Goal: Transaction & Acquisition: Purchase product/service

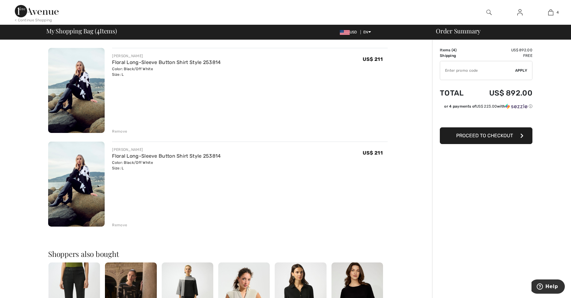
scroll to position [250, 0]
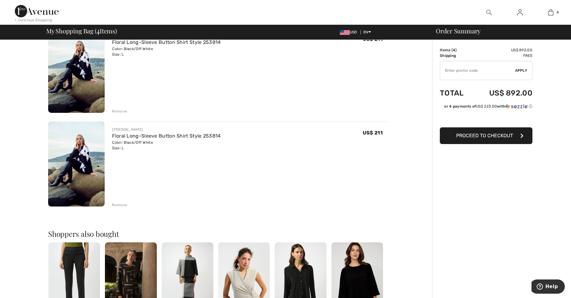
click at [125, 202] on div "Remove" at bounding box center [119, 205] width 15 height 6
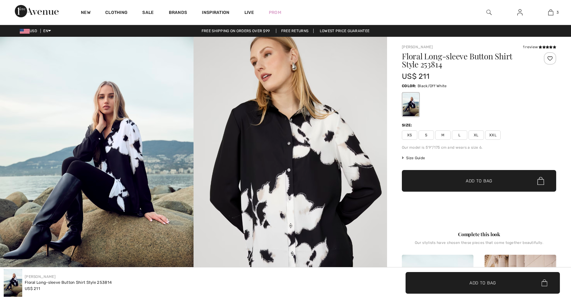
checkbox input "true"
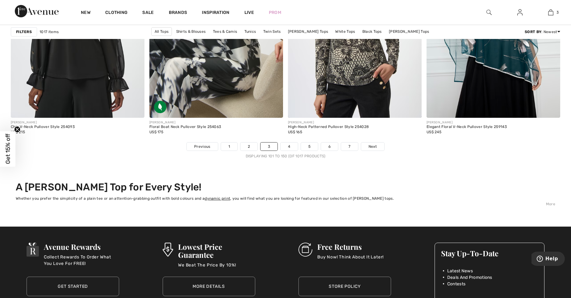
scroll to position [3493, 0]
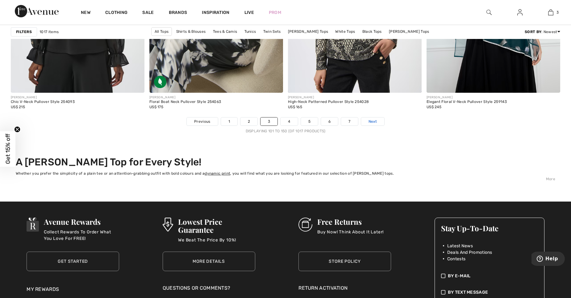
click at [371, 118] on link "Next" at bounding box center [372, 121] width 23 height 8
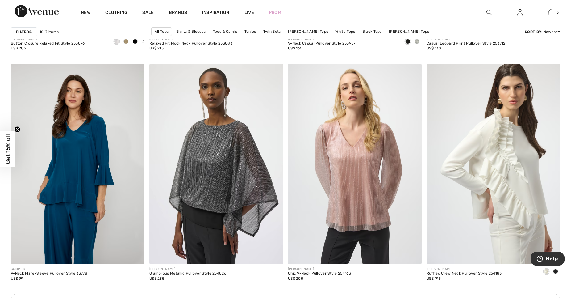
scroll to position [749, 0]
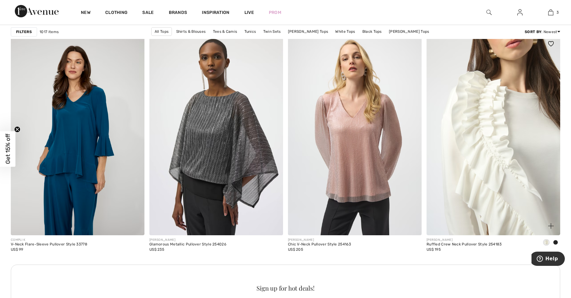
click at [526, 172] on img at bounding box center [494, 135] width 134 height 201
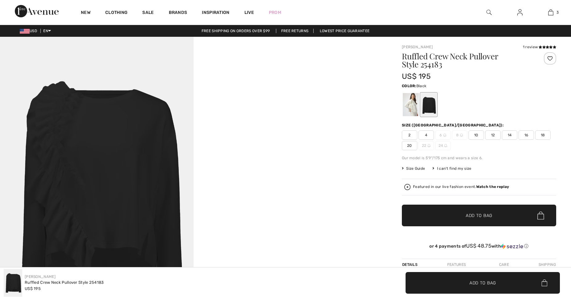
checkbox input "true"
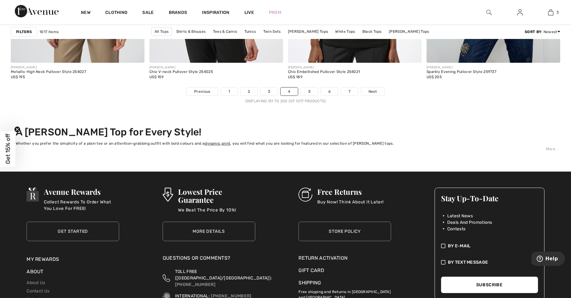
scroll to position [3527, 0]
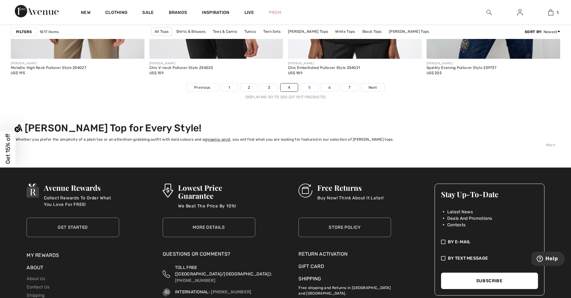
click at [308, 90] on link "5" at bounding box center [309, 87] width 17 height 8
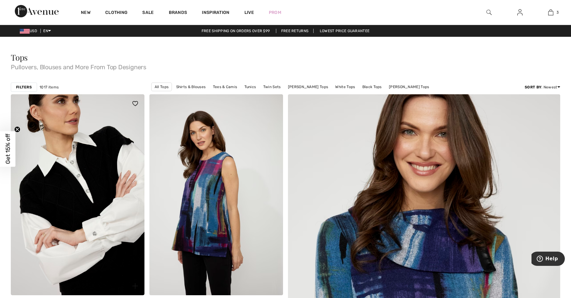
click at [74, 190] on img at bounding box center [78, 194] width 134 height 201
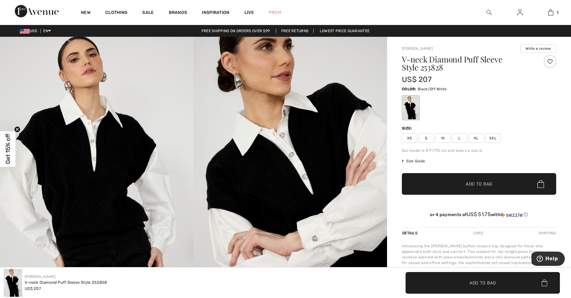
click at [418, 160] on span "Size Guide" at bounding box center [413, 161] width 23 height 6
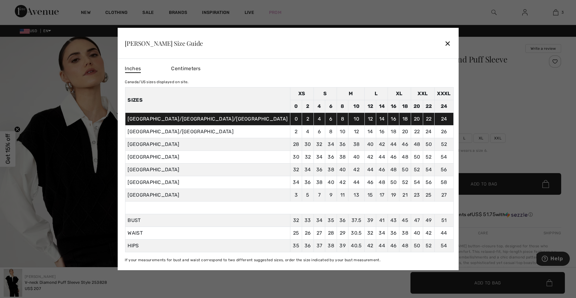
click at [444, 42] on div "✕" at bounding box center [447, 43] width 6 height 13
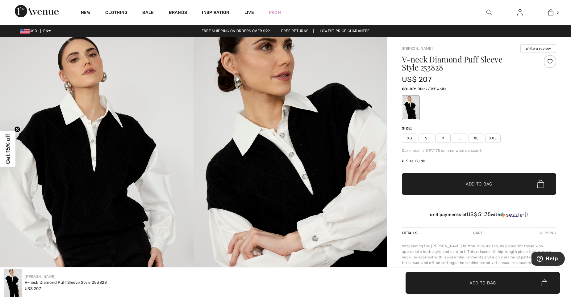
click at [457, 135] on span "L" at bounding box center [459, 137] width 15 height 9
click at [472, 178] on span "✔ Added to Bag Add to Bag" at bounding box center [479, 184] width 154 height 22
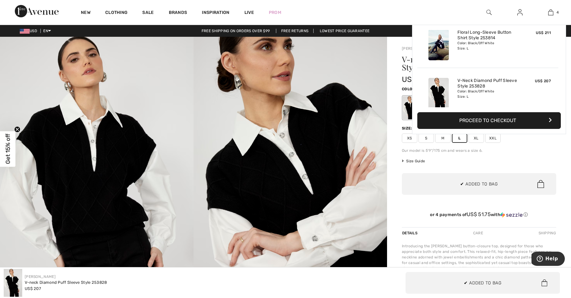
scroll to position [115, 0]
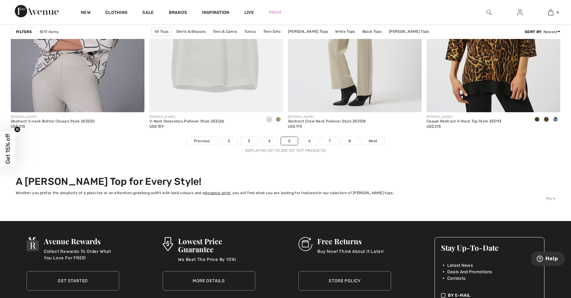
scroll to position [3490, 0]
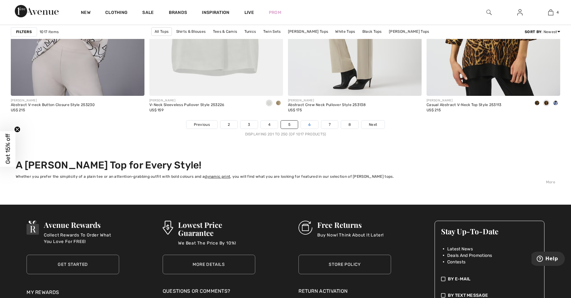
click at [309, 124] on link "6" at bounding box center [309, 124] width 17 height 8
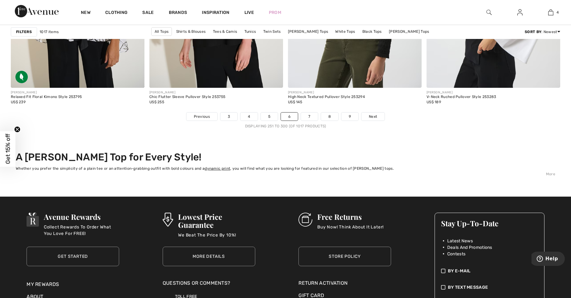
scroll to position [3511, 0]
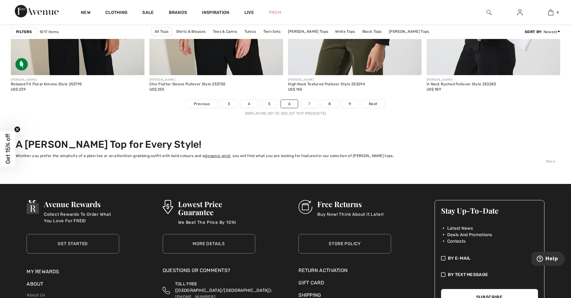
click at [309, 103] on link "7" at bounding box center [309, 104] width 17 height 8
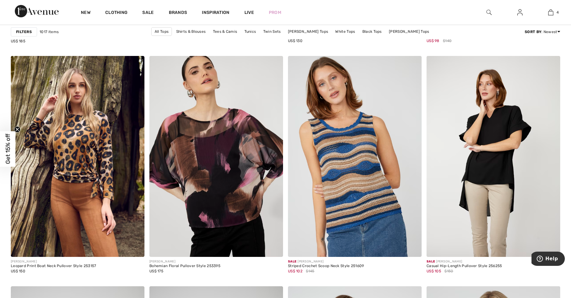
scroll to position [2311, 0]
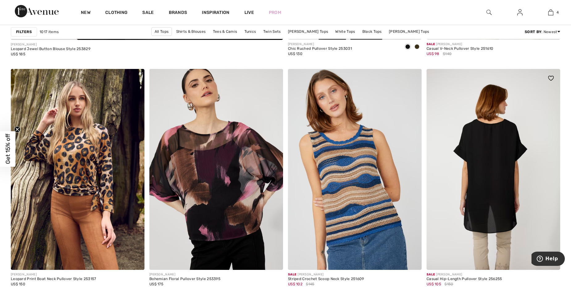
click at [500, 176] on img at bounding box center [494, 169] width 134 height 201
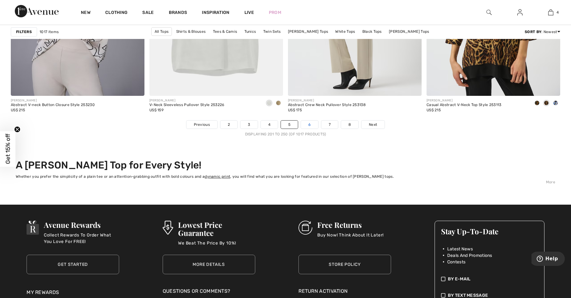
click at [314, 127] on link "6" at bounding box center [309, 124] width 17 height 8
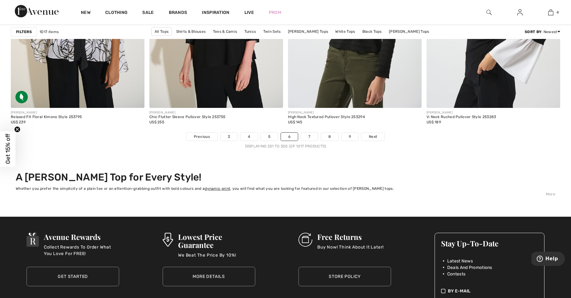
scroll to position [3503, 0]
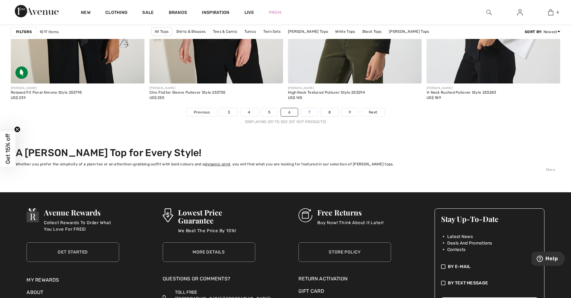
click at [308, 111] on link "7" at bounding box center [309, 112] width 17 height 8
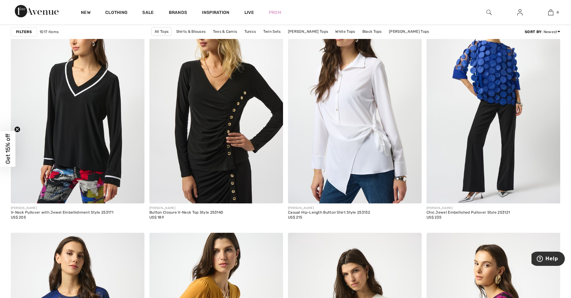
scroll to position [560, 0]
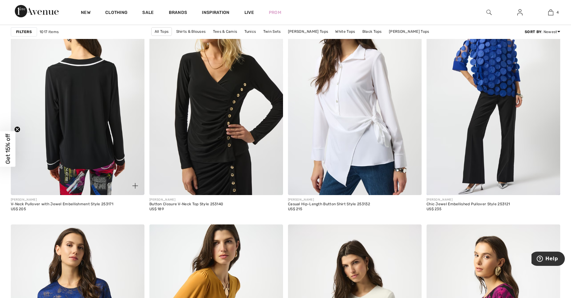
click at [87, 142] on img at bounding box center [78, 94] width 134 height 201
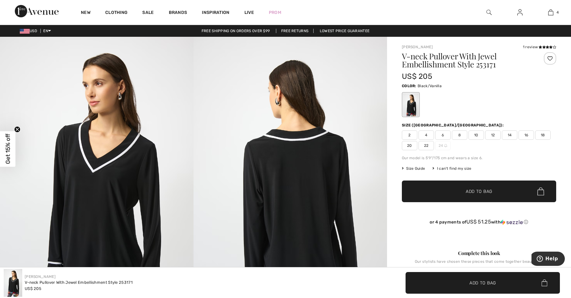
click at [492, 135] on span "12" at bounding box center [492, 134] width 15 height 9
drag, startPoint x: 465, startPoint y: 196, endPoint x: 466, endPoint y: 187, distance: 9.4
click at [465, 195] on span "✔ Added to Bag Add to Bag" at bounding box center [479, 191] width 154 height 22
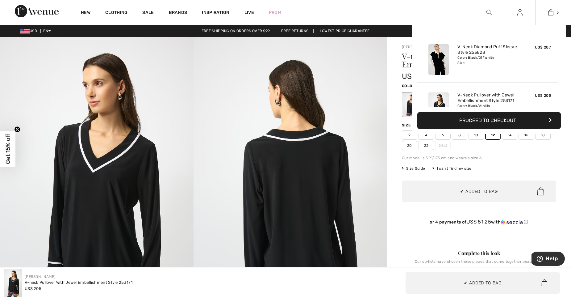
scroll to position [164, 0]
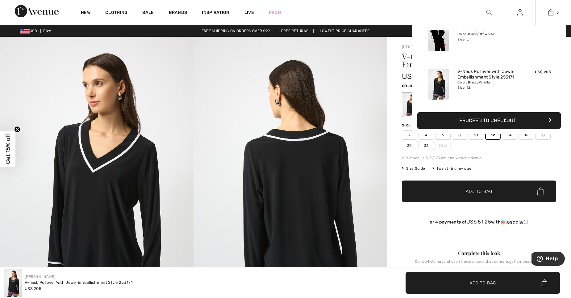
click at [432, 39] on img at bounding box center [438, 36] width 20 height 31
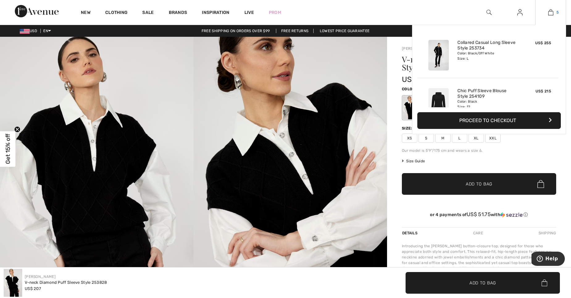
click at [552, 12] on img at bounding box center [550, 12] width 5 height 7
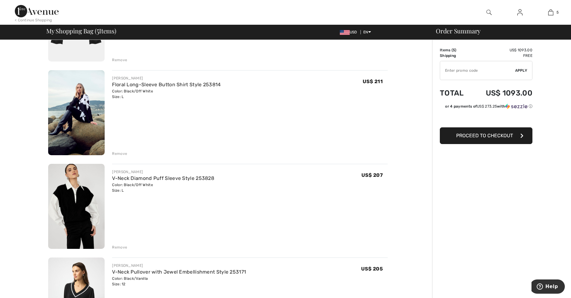
scroll to position [220, 0]
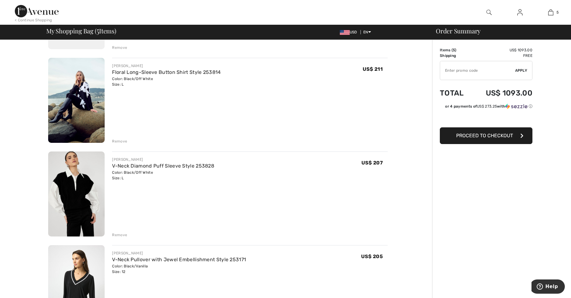
click at [118, 236] on div "Remove" at bounding box center [119, 235] width 15 height 6
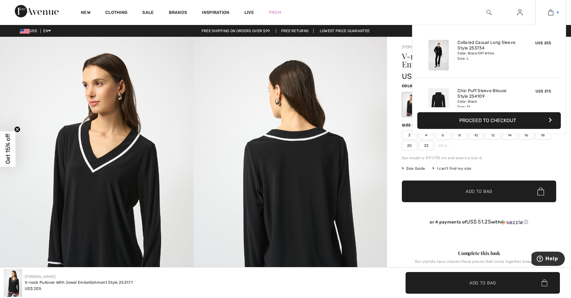
click at [548, 11] on img at bounding box center [550, 12] width 5 height 7
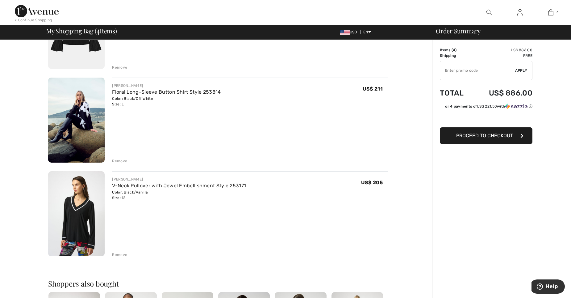
scroll to position [204, 0]
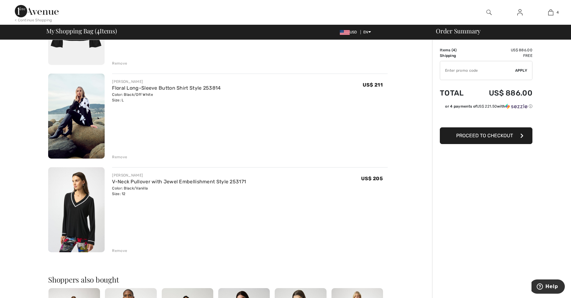
click at [116, 249] on div "Remove" at bounding box center [119, 251] width 15 height 6
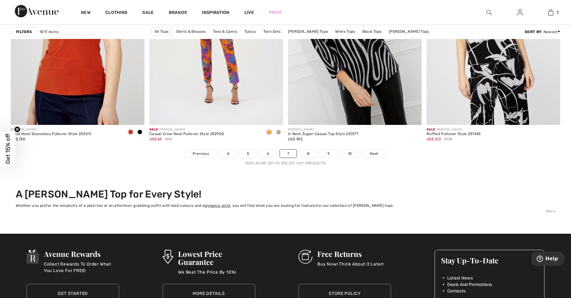
scroll to position [3498, 0]
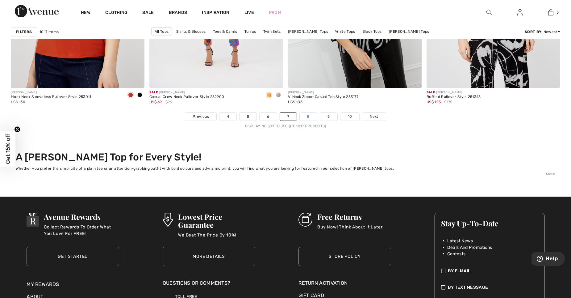
click at [308, 115] on link "8" at bounding box center [308, 116] width 17 height 8
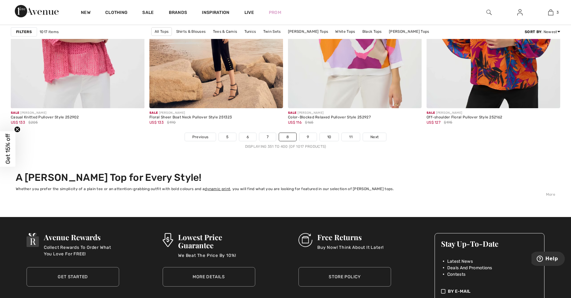
scroll to position [3490, 0]
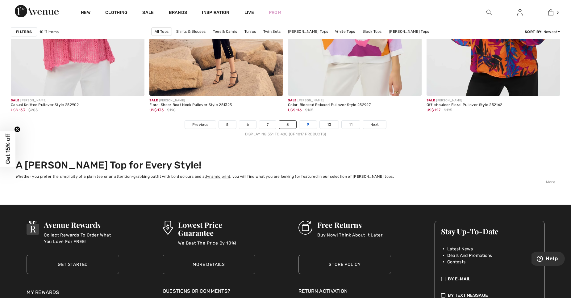
click at [305, 121] on link "9" at bounding box center [307, 124] width 17 height 8
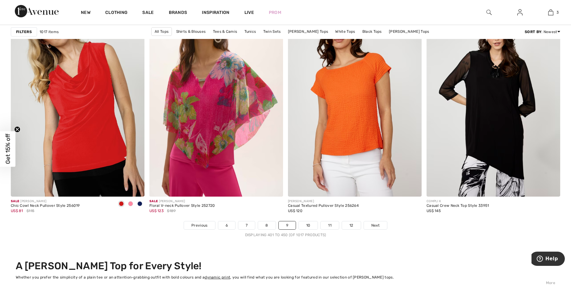
scroll to position [3398, 0]
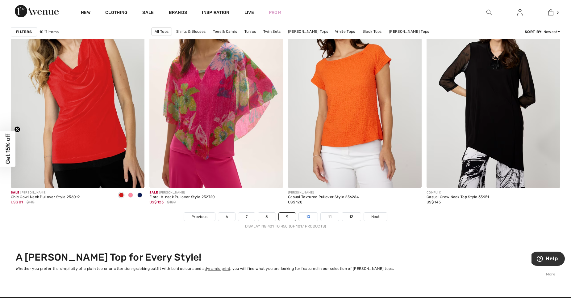
click at [311, 217] on link "10" at bounding box center [308, 216] width 19 height 8
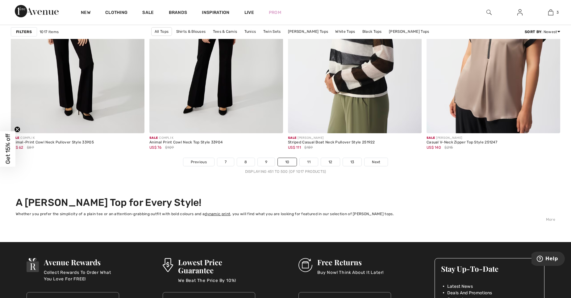
scroll to position [3474, 0]
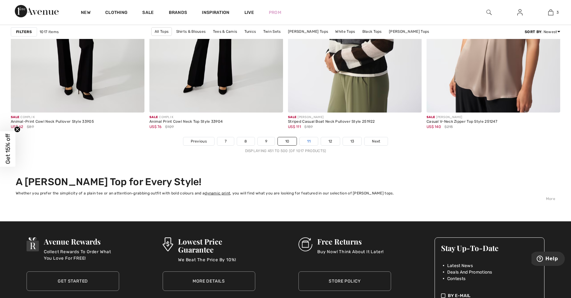
click at [306, 142] on link "11" at bounding box center [309, 141] width 18 height 8
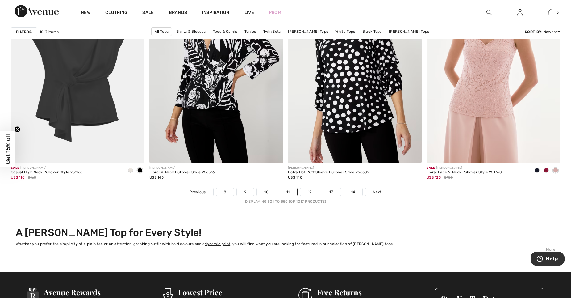
scroll to position [3432, 0]
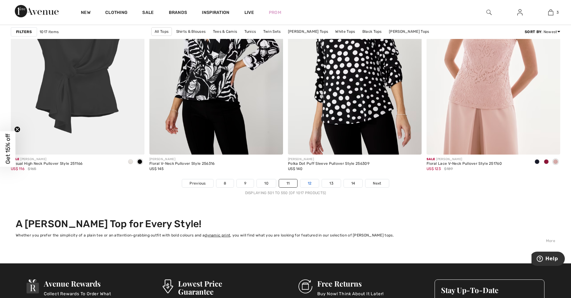
click at [307, 180] on link "12" at bounding box center [309, 183] width 19 height 8
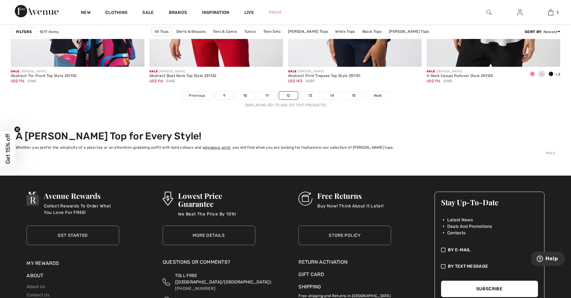
scroll to position [3527, 0]
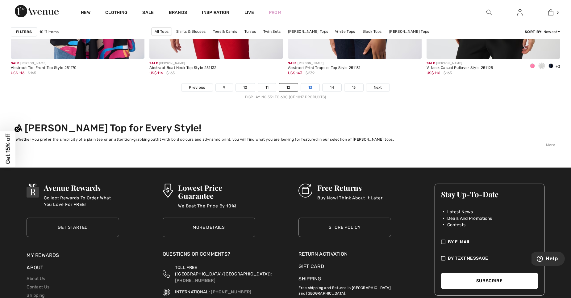
click at [309, 87] on link "13" at bounding box center [310, 87] width 19 height 8
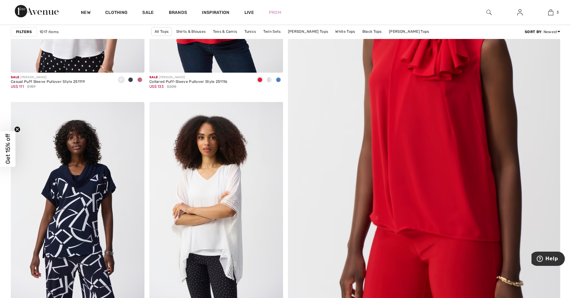
scroll to position [243, 0]
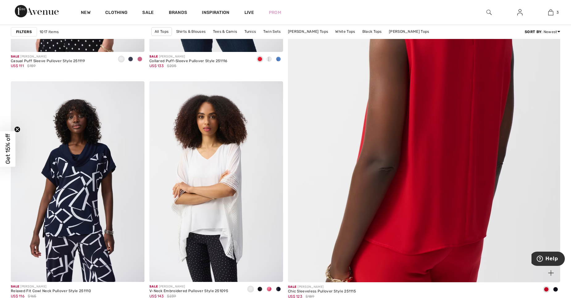
click at [456, 93] on img at bounding box center [424, 96] width 327 height 490
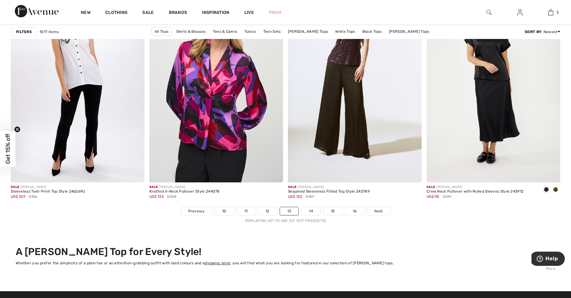
scroll to position [3437, 0]
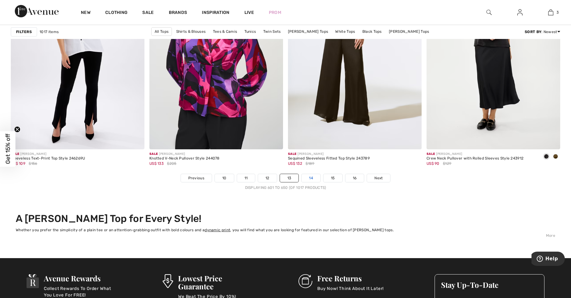
click at [308, 178] on link "14" at bounding box center [311, 178] width 19 height 8
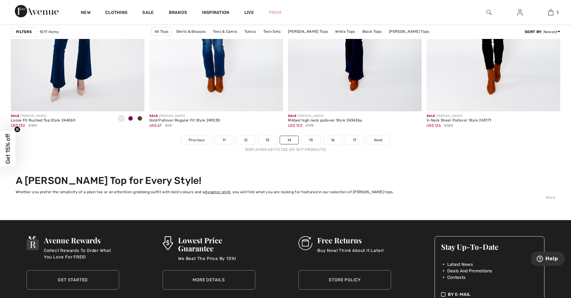
scroll to position [3494, 0]
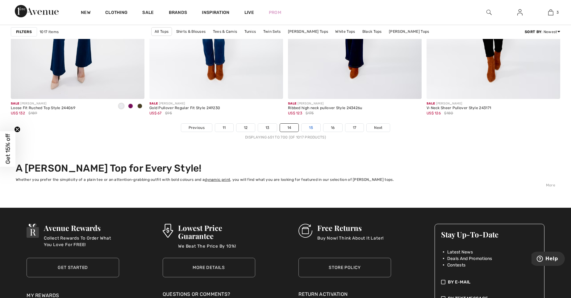
click at [313, 123] on link "15" at bounding box center [311, 127] width 19 height 8
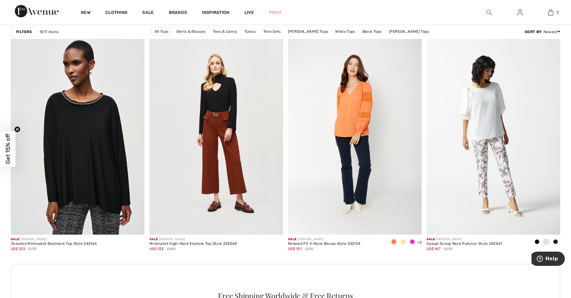
scroll to position [2601, 0]
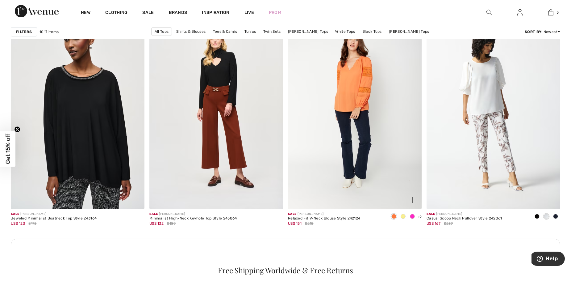
click at [411, 214] on span at bounding box center [412, 216] width 5 height 5
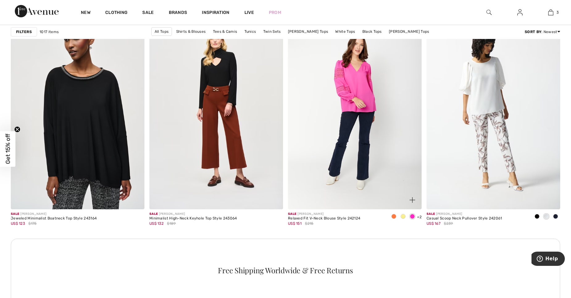
click at [400, 216] on div at bounding box center [403, 216] width 9 height 10
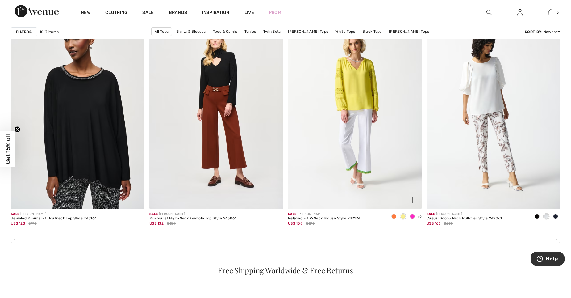
click at [411, 215] on span at bounding box center [412, 216] width 5 height 5
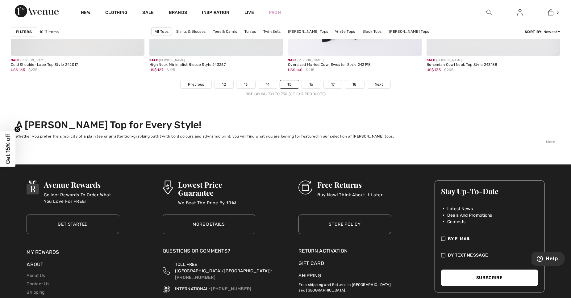
scroll to position [3411, 0]
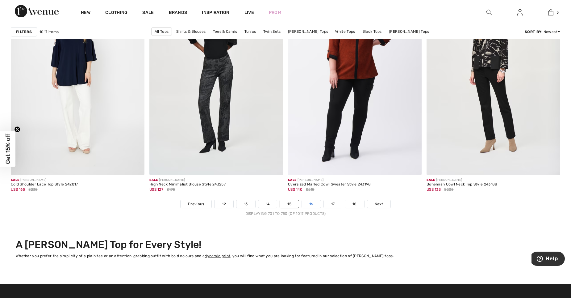
click at [310, 203] on link "16" at bounding box center [311, 204] width 19 height 8
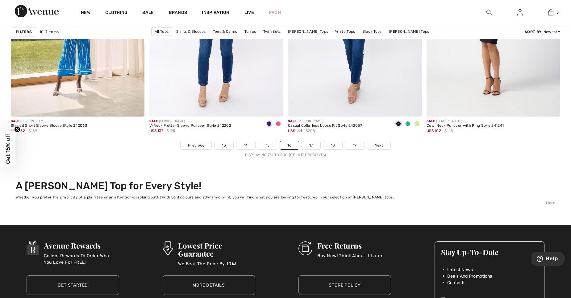
scroll to position [3486, 0]
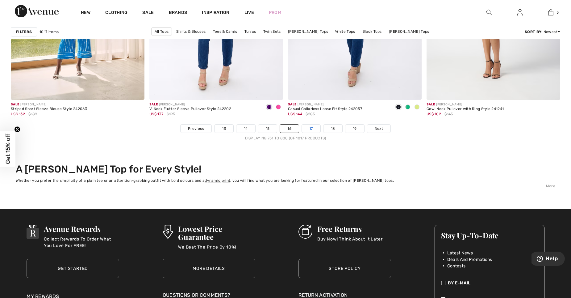
click at [310, 127] on link "17" at bounding box center [311, 128] width 19 height 8
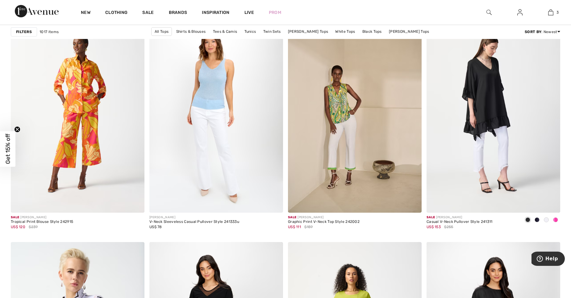
scroll to position [1185, 0]
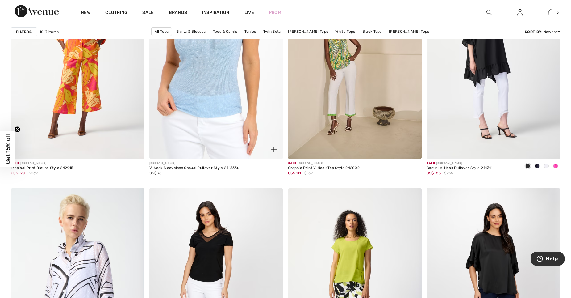
click at [197, 61] on img at bounding box center [216, 58] width 134 height 201
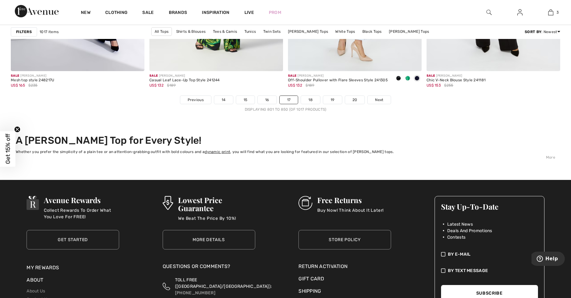
scroll to position [3527, 0]
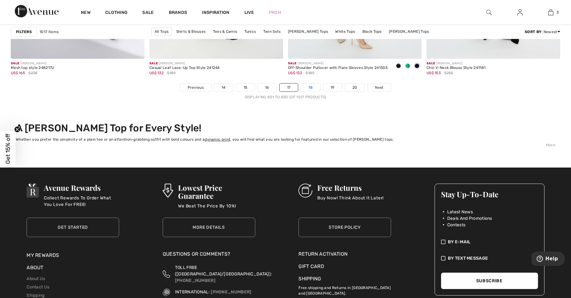
click at [312, 87] on link "18" at bounding box center [310, 87] width 19 height 8
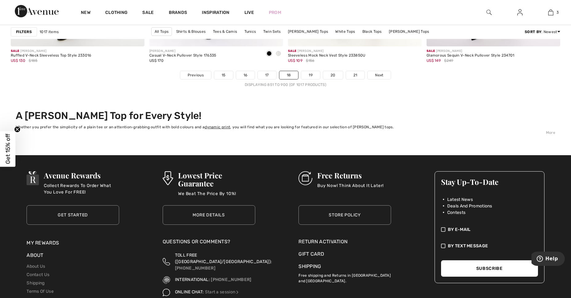
scroll to position [3544, 0]
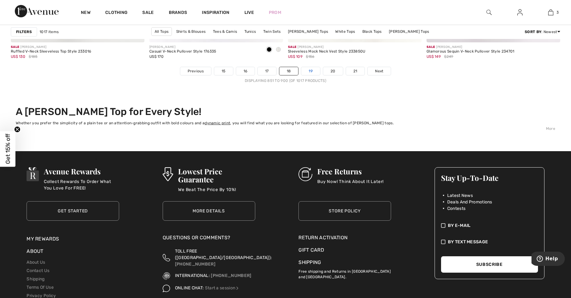
click at [313, 69] on link "19" at bounding box center [310, 71] width 19 height 8
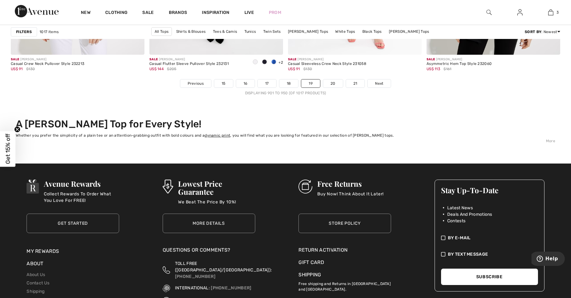
scroll to position [3540, 0]
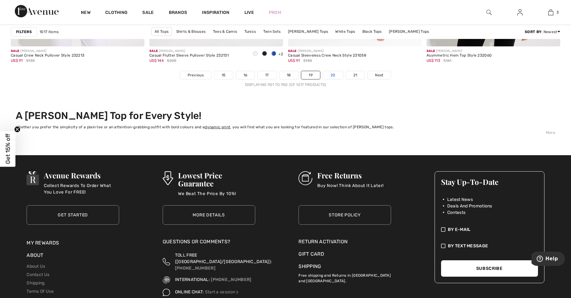
click at [333, 77] on link "20" at bounding box center [333, 75] width 20 height 8
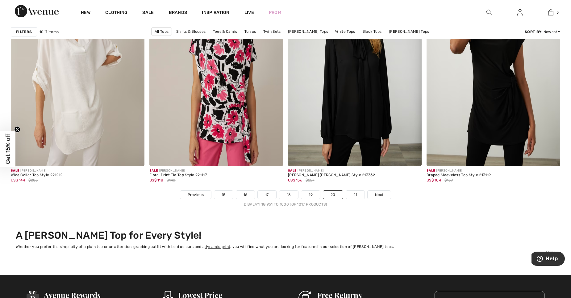
scroll to position [3437, 0]
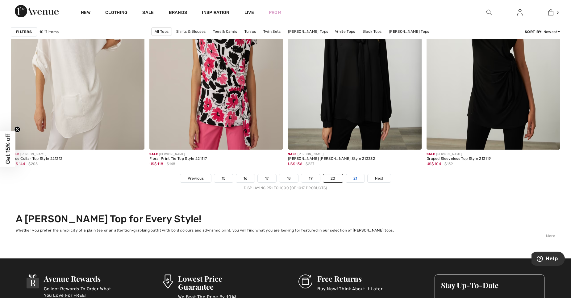
click at [354, 177] on link "21" at bounding box center [355, 178] width 19 height 8
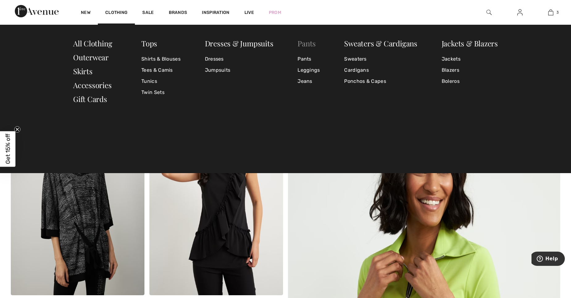
click at [307, 44] on link "Pants" at bounding box center [307, 43] width 18 height 10
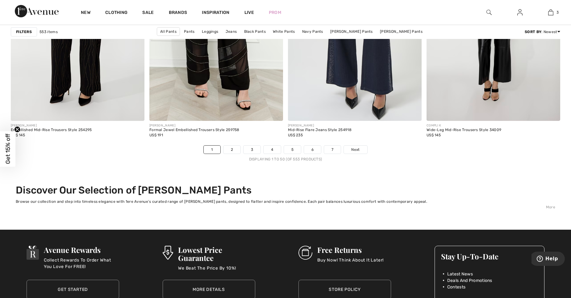
scroll to position [3486, 0]
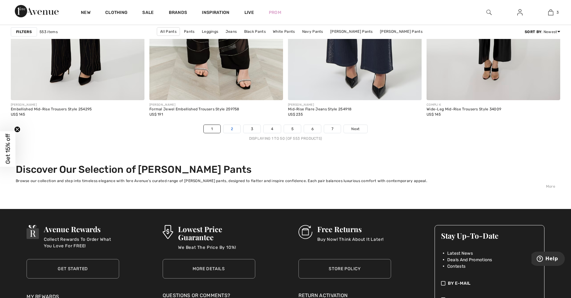
click at [236, 129] on link "2" at bounding box center [231, 129] width 17 height 8
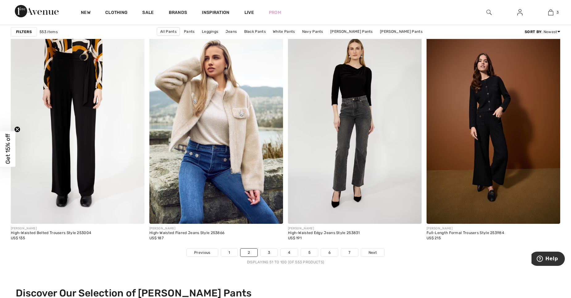
scroll to position [3412, 0]
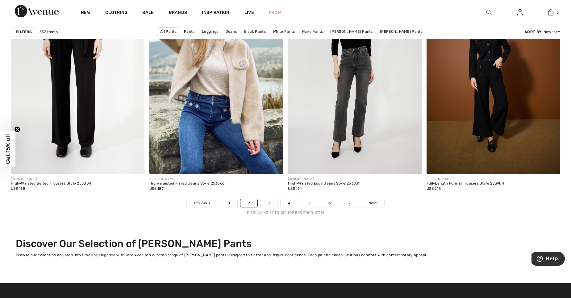
click at [269, 203] on link "3" at bounding box center [269, 203] width 17 height 8
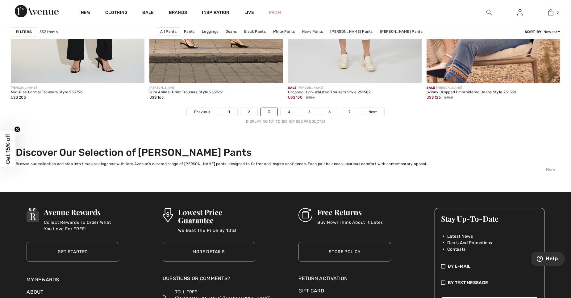
scroll to position [3519, 0]
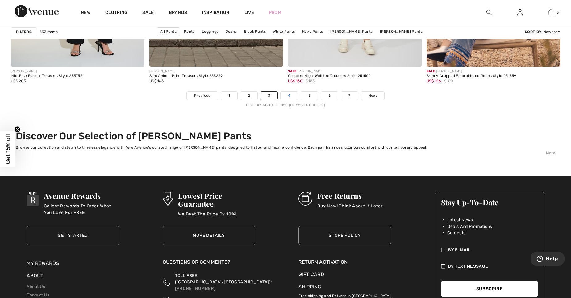
click at [287, 96] on link "4" at bounding box center [289, 95] width 17 height 8
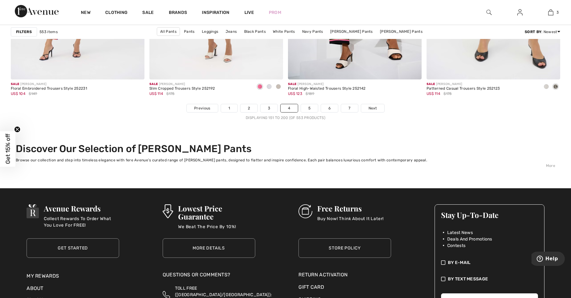
scroll to position [3519, 0]
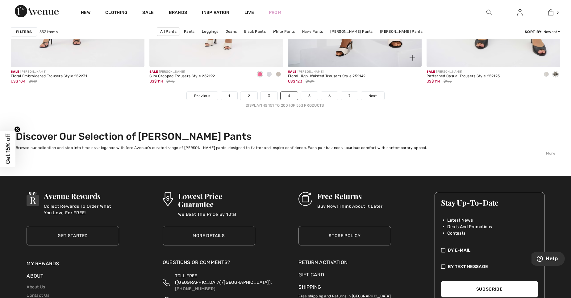
click at [306, 90] on div "Sale JOSEPH RIBKOFF Floral High-Waisted Trousers Style 252142 US$ 123 $189" at bounding box center [355, 79] width 134 height 24
click at [308, 95] on link "5" at bounding box center [309, 96] width 17 height 8
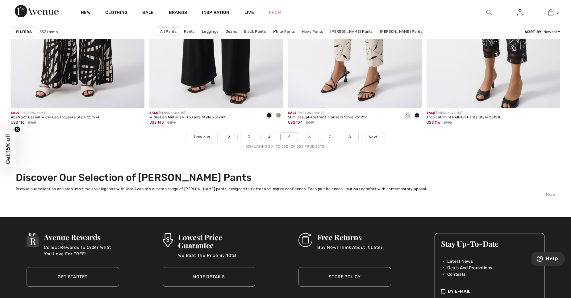
scroll to position [3490, 0]
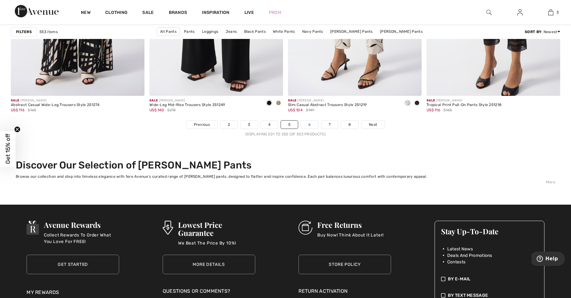
click at [314, 120] on link "6" at bounding box center [309, 124] width 17 height 8
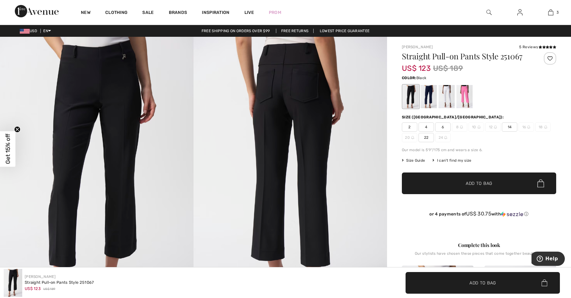
click at [410, 94] on div at bounding box center [411, 96] width 16 height 23
click at [465, 92] on div at bounding box center [465, 96] width 16 height 23
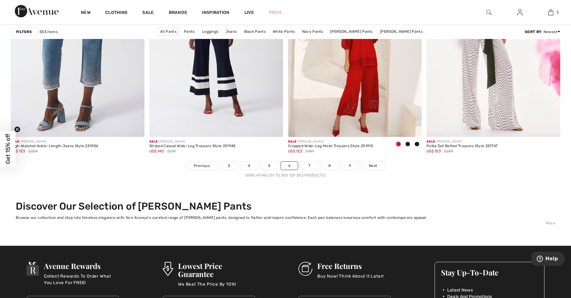
scroll to position [3466, 0]
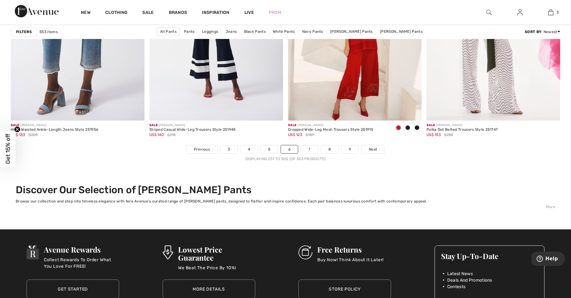
click at [306, 147] on link "7" at bounding box center [309, 149] width 17 height 8
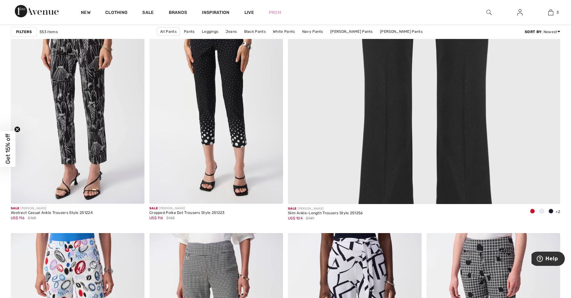
scroll to position [337, 0]
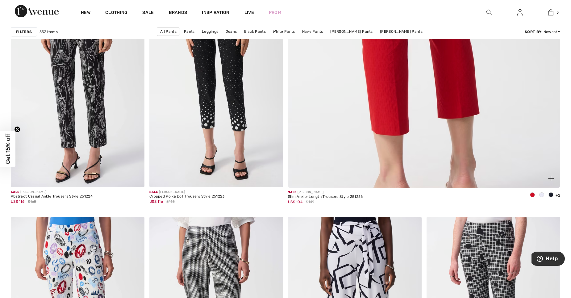
click at [378, 119] on img at bounding box center [424, 2] width 327 height 490
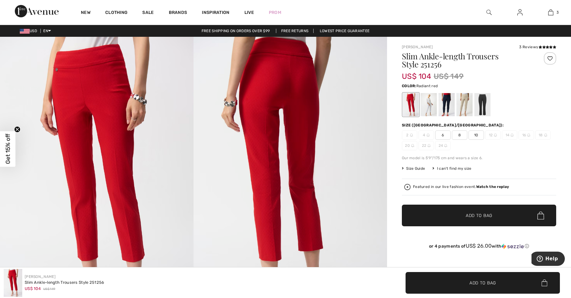
click at [479, 136] on span "10" at bounding box center [476, 134] width 15 height 9
click at [429, 100] on div at bounding box center [429, 104] width 16 height 23
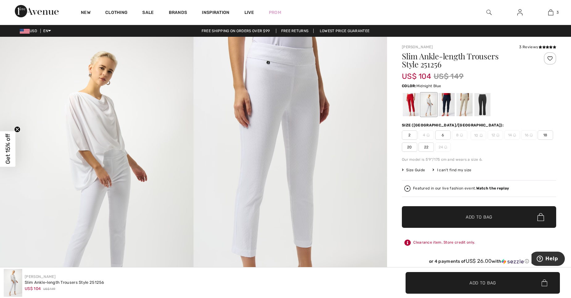
click at [449, 103] on div at bounding box center [447, 104] width 16 height 23
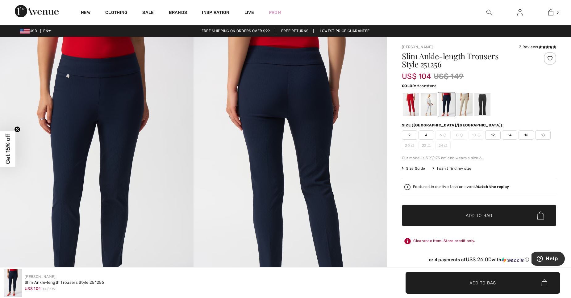
click at [465, 101] on div at bounding box center [465, 104] width 16 height 23
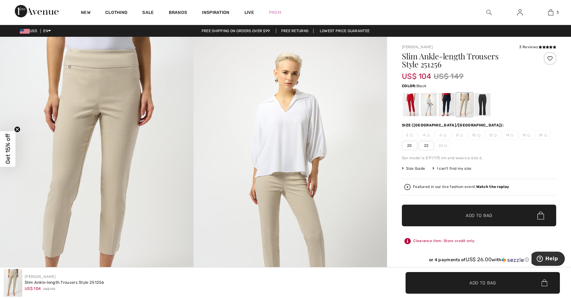
click at [482, 99] on div at bounding box center [482, 104] width 16 height 23
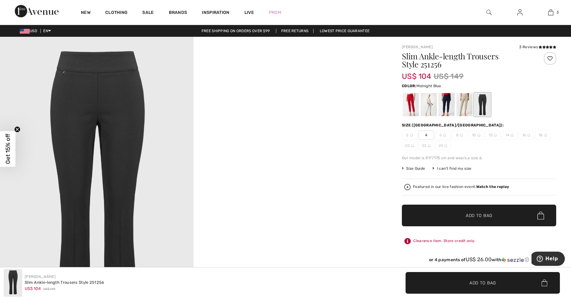
click at [446, 104] on div at bounding box center [447, 104] width 16 height 23
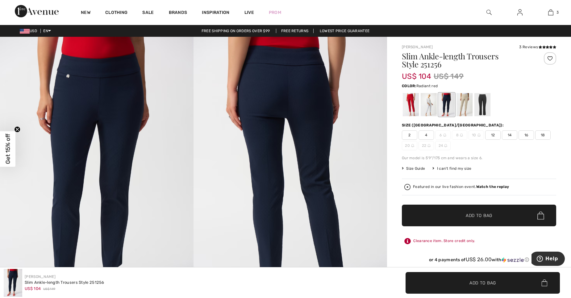
click at [411, 107] on div at bounding box center [411, 104] width 16 height 23
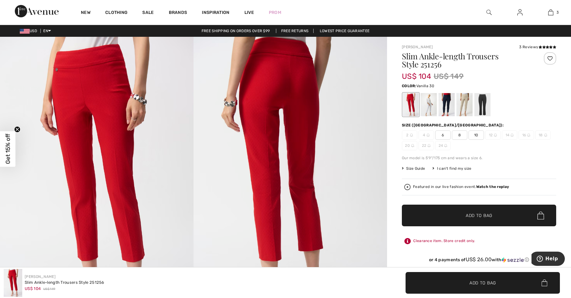
click at [428, 101] on div at bounding box center [429, 104] width 16 height 23
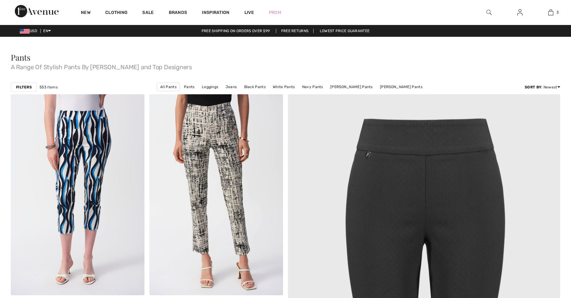
checkbox input "true"
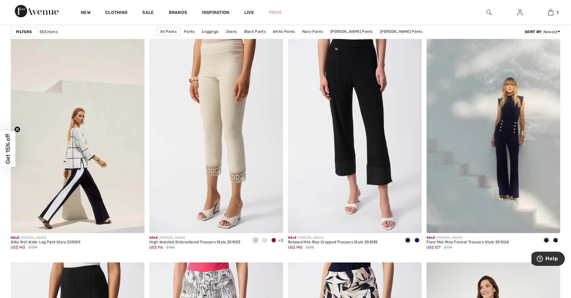
scroll to position [1119, 0]
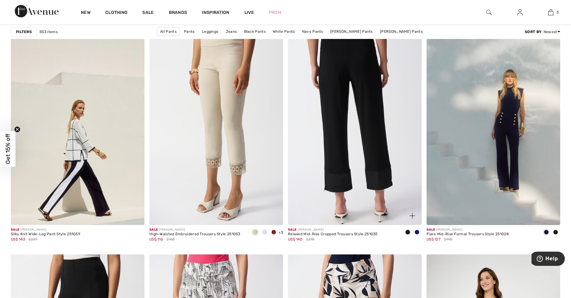
click at [364, 109] on img at bounding box center [355, 124] width 134 height 201
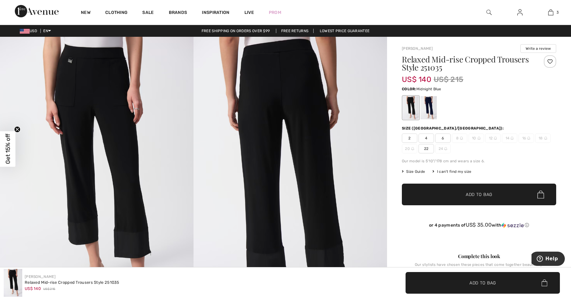
click at [430, 100] on div at bounding box center [429, 107] width 16 height 23
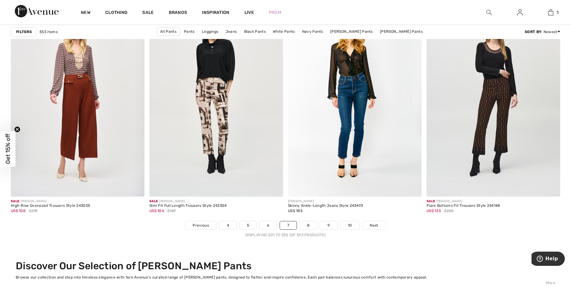
scroll to position [3385, 0]
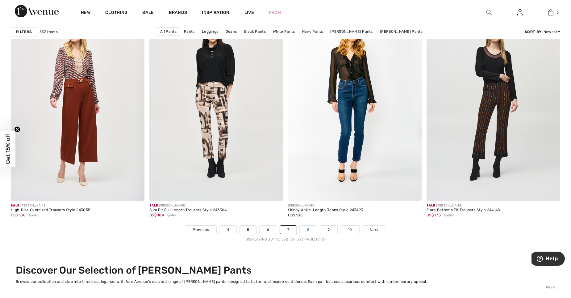
click at [309, 232] on link "8" at bounding box center [308, 229] width 17 height 8
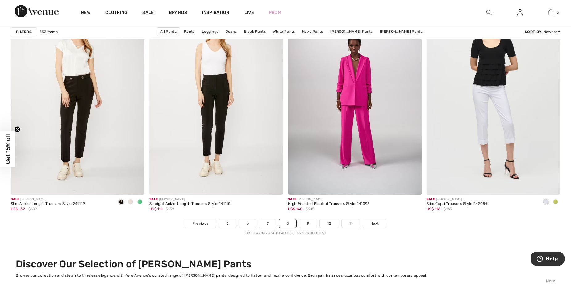
scroll to position [3408, 0]
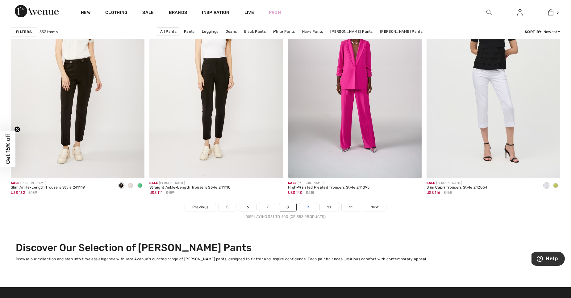
click at [310, 205] on link "9" at bounding box center [307, 207] width 17 height 8
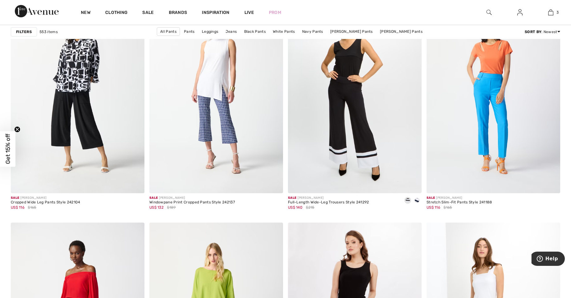
scroll to position [2340, 0]
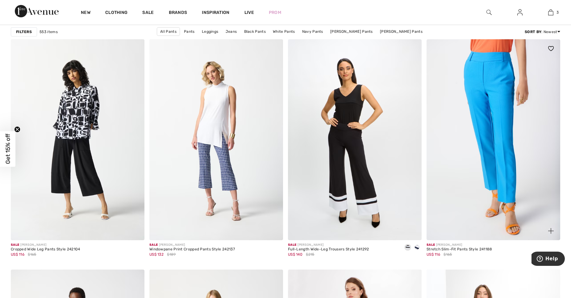
click at [493, 127] on img at bounding box center [494, 139] width 134 height 201
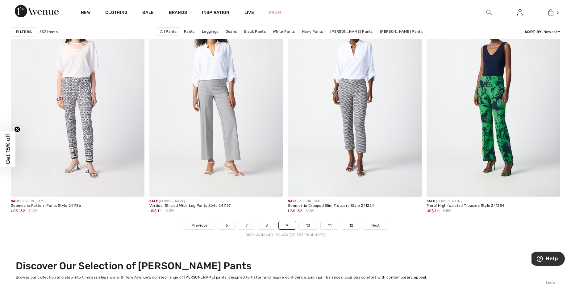
scroll to position [3419, 0]
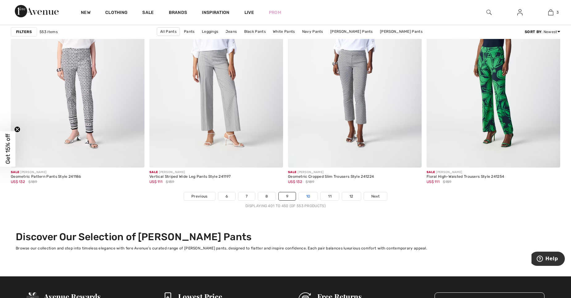
click at [308, 193] on link "10" at bounding box center [308, 196] width 19 height 8
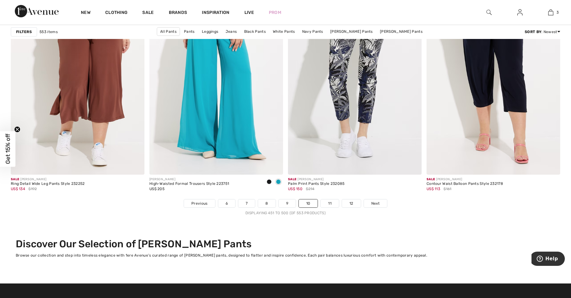
scroll to position [3449, 0]
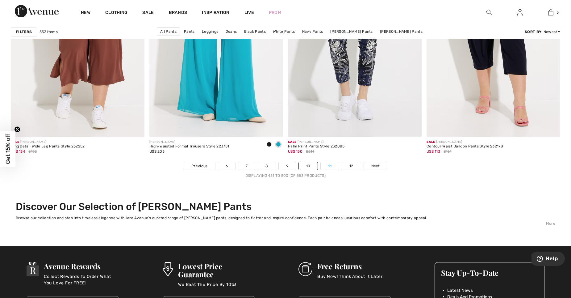
click at [330, 165] on link "11" at bounding box center [330, 166] width 18 height 8
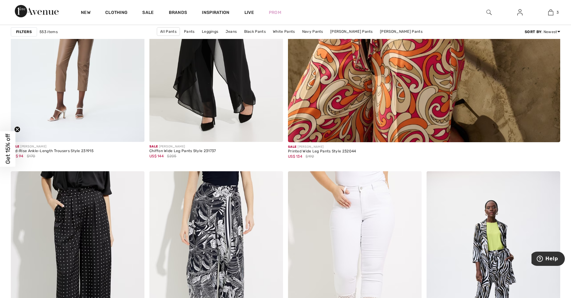
scroll to position [407, 0]
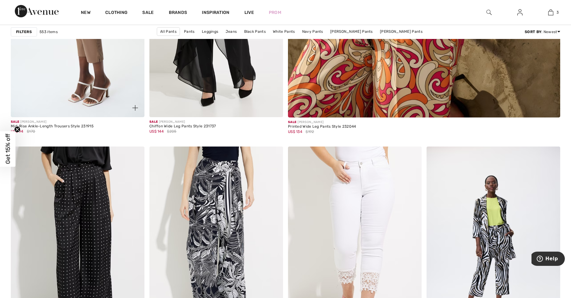
click at [88, 58] on img at bounding box center [78, 17] width 134 height 201
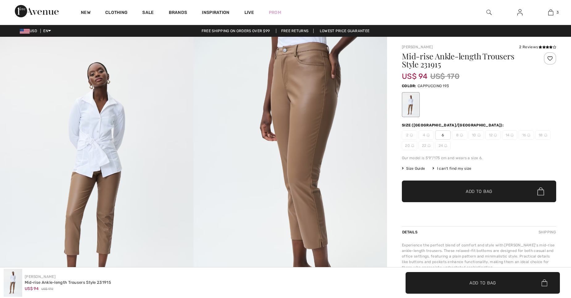
checkbox input "true"
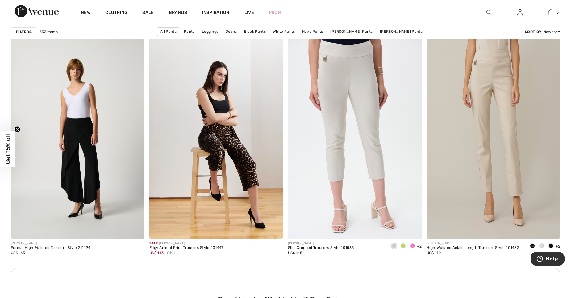
scroll to position [2576, 0]
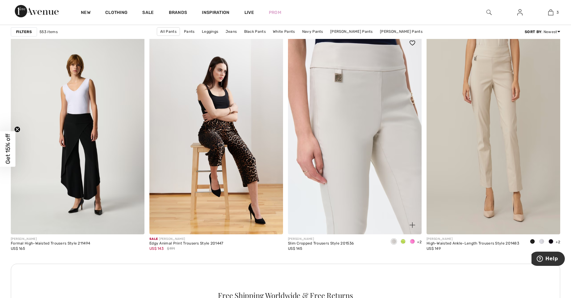
click at [319, 91] on img at bounding box center [355, 134] width 134 height 201
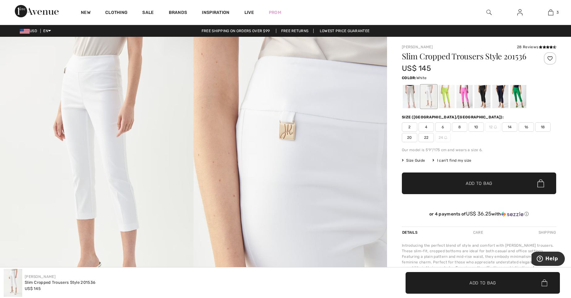
click at [476, 126] on span "10" at bounding box center [476, 126] width 15 height 9
click at [411, 91] on div at bounding box center [411, 96] width 16 height 23
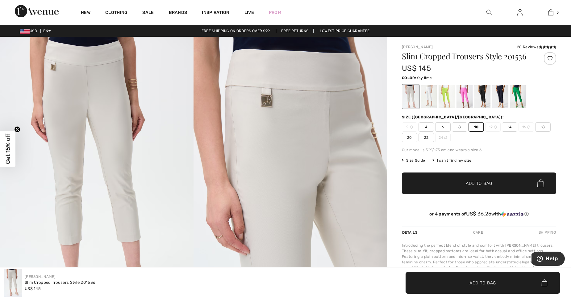
click at [442, 89] on div at bounding box center [447, 96] width 16 height 23
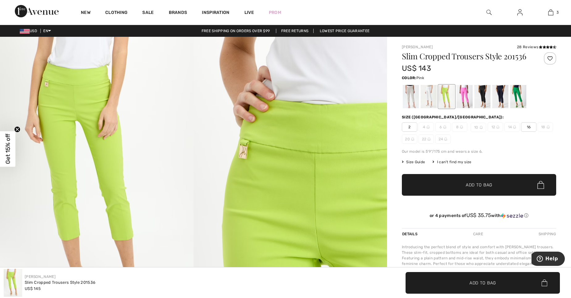
click at [468, 94] on div at bounding box center [465, 96] width 16 height 23
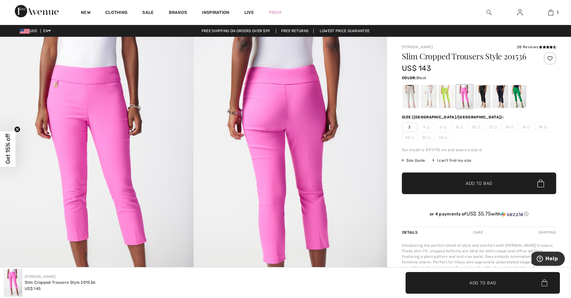
click at [482, 94] on div at bounding box center [482, 96] width 16 height 23
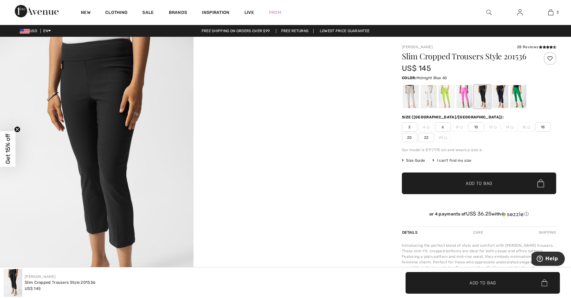
click at [503, 96] on div at bounding box center [500, 96] width 16 height 23
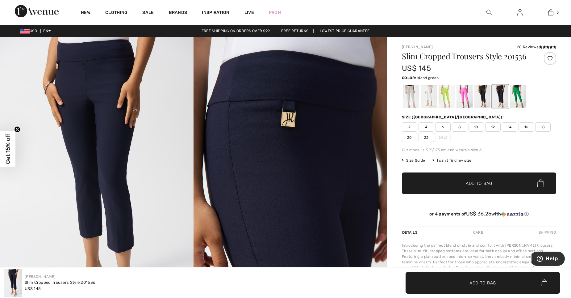
click at [517, 90] on div at bounding box center [518, 96] width 16 height 23
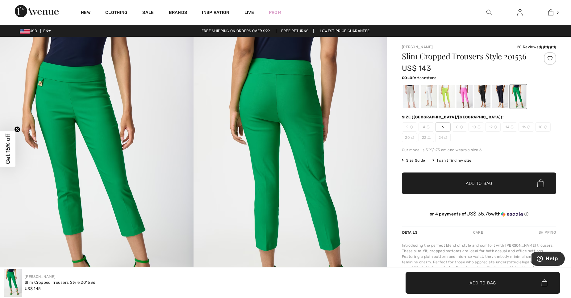
click at [411, 93] on div at bounding box center [411, 96] width 16 height 23
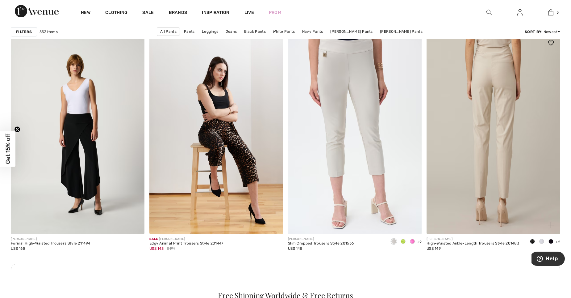
click at [503, 74] on img at bounding box center [494, 134] width 134 height 201
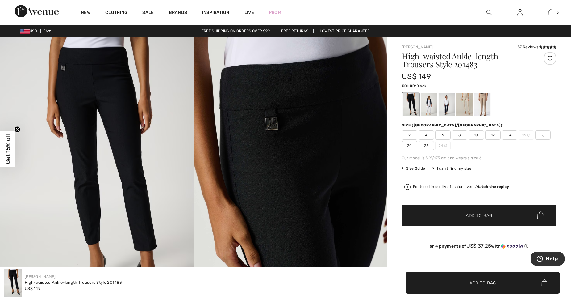
click at [479, 135] on span "10" at bounding box center [476, 134] width 15 height 9
click at [465, 97] on div at bounding box center [465, 104] width 16 height 23
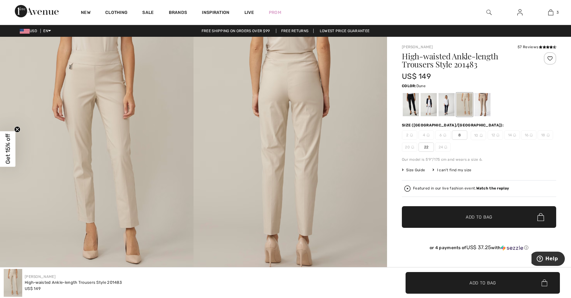
click at [482, 98] on div at bounding box center [482, 104] width 16 height 23
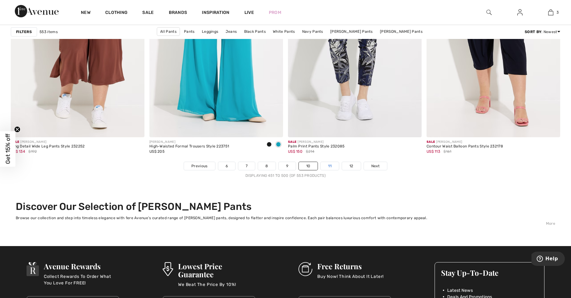
click at [329, 164] on link "11" at bounding box center [330, 166] width 18 height 8
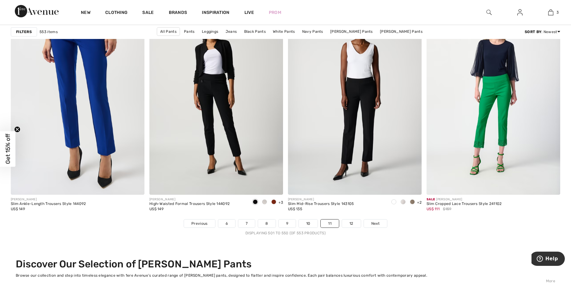
scroll to position [3433, 0]
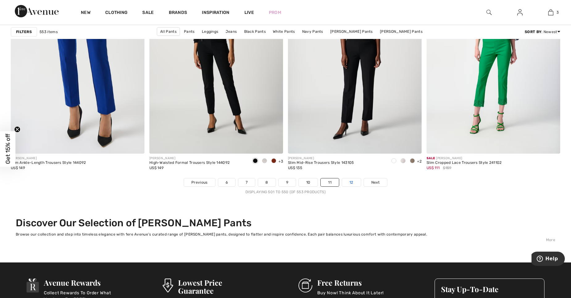
click at [352, 181] on link "12" at bounding box center [351, 182] width 19 height 8
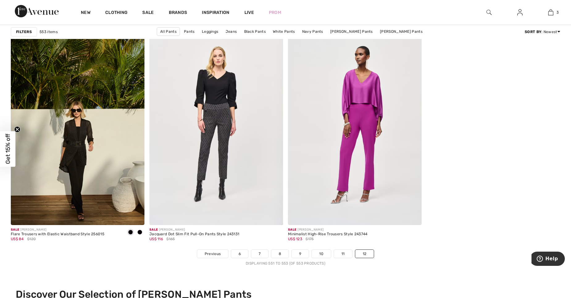
scroll to position [90, 0]
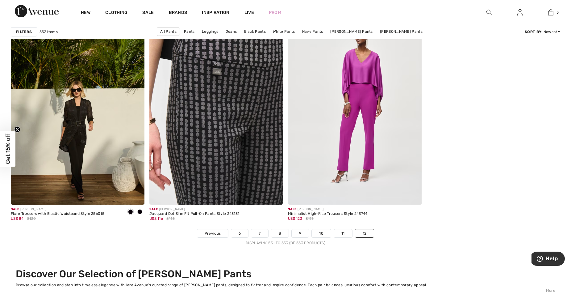
click at [226, 95] on img at bounding box center [216, 104] width 134 height 201
